Goal: Obtain resource: Download file/media

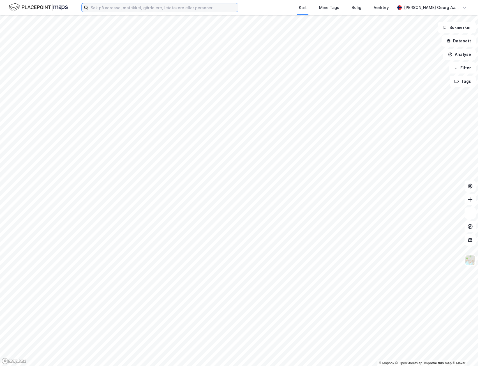
click at [183, 10] on input at bounding box center [163, 7] width 150 height 8
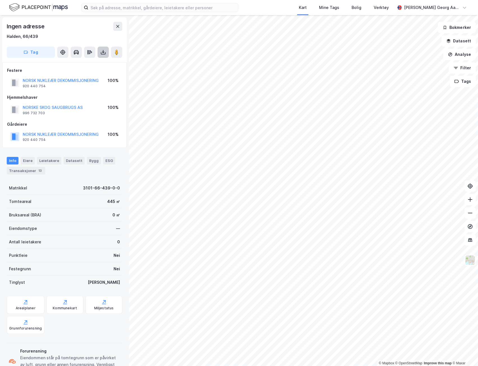
click at [98, 56] on button at bounding box center [103, 52] width 11 height 11
click at [94, 64] on div "Last ned grunnbok" at bounding box center [79, 63] width 60 height 9
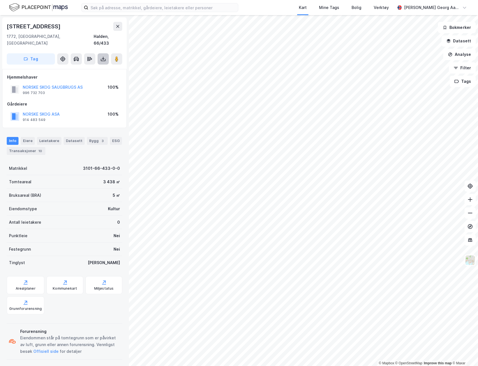
click at [106, 56] on icon at bounding box center [103, 59] width 6 height 6
click at [94, 66] on div "Last ned grunnbok" at bounding box center [79, 70] width 60 height 9
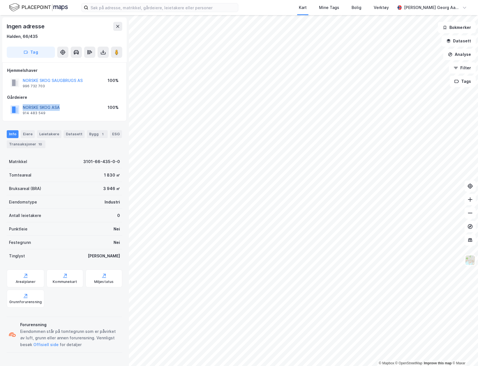
copy button "NORSKE SKOG ASA"
drag, startPoint x: 21, startPoint y: 107, endPoint x: 59, endPoint y: 105, distance: 37.6
click at [59, 105] on div "NORSKE [PERSON_NAME] 914 483 549" at bounding box center [34, 109] width 49 height 11
